Goal: Go to known website: Go to known website

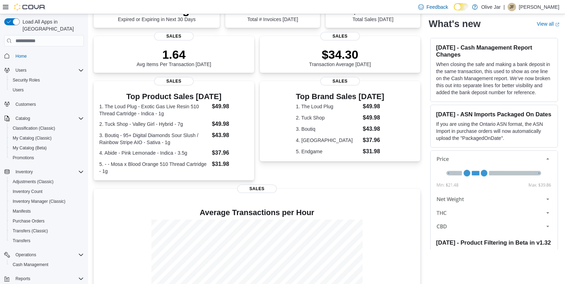
scroll to position [5, 0]
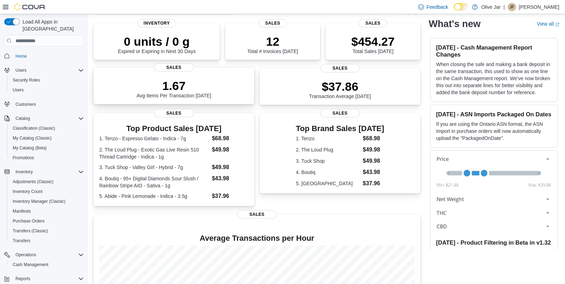
scroll to position [49, 0]
